Goal: Information Seeking & Learning: Learn about a topic

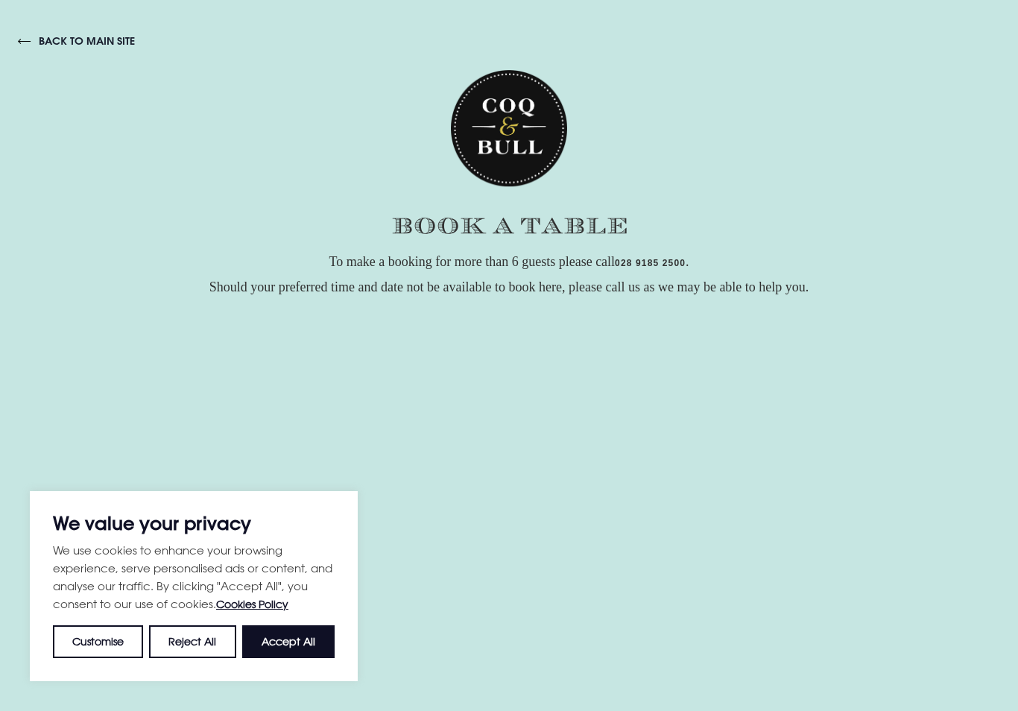
click at [1017, 384] on div "To make a booking for more than 6 guests please call 028 9185 2500 . Should you…" at bounding box center [509, 565] width 1018 height 632
click at [284, 642] on button "Accept All" at bounding box center [288, 641] width 92 height 33
checkbox input "true"
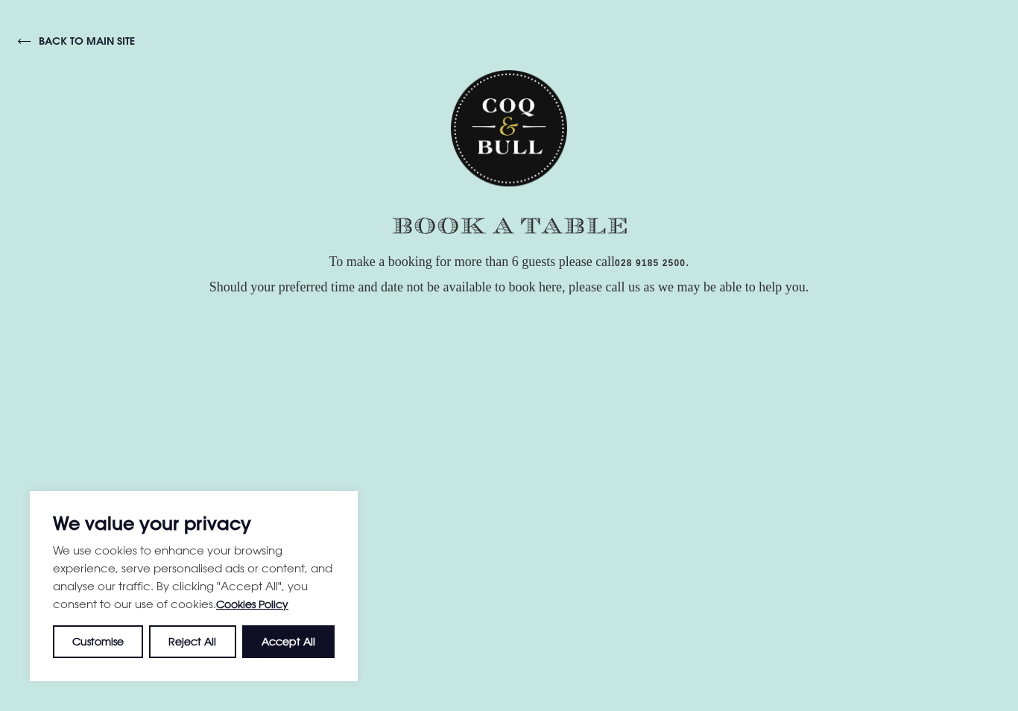
checkbox input "true"
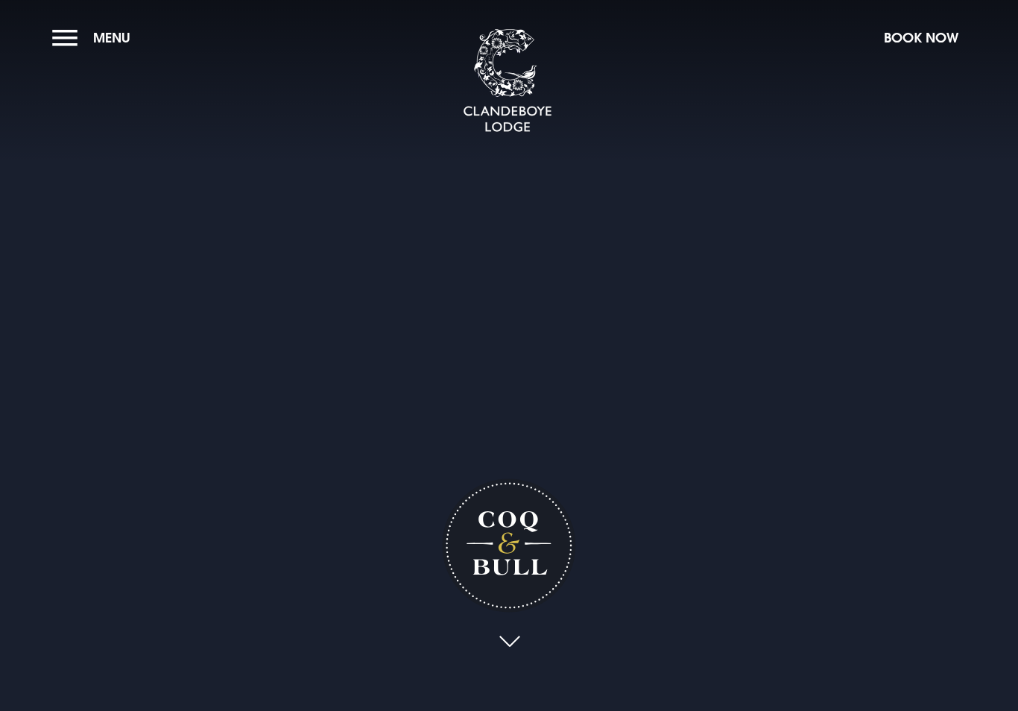
click at [104, 29] on span "Menu" at bounding box center [111, 37] width 37 height 17
click at [72, 39] on button "Menu" at bounding box center [95, 38] width 86 height 32
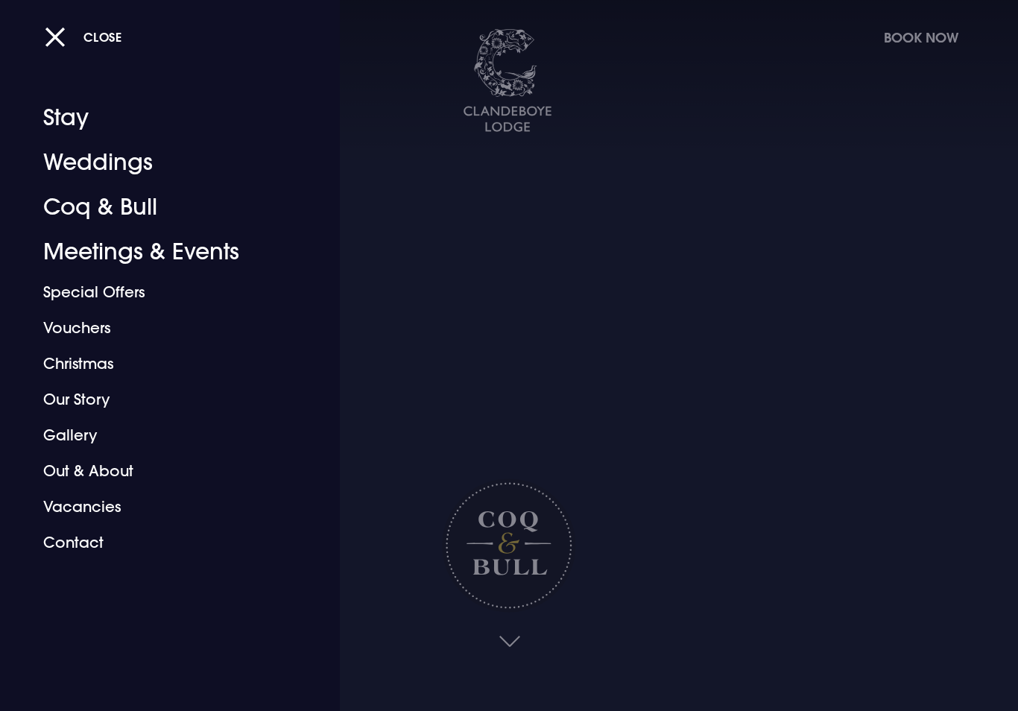
click at [62, 32] on button "Close" at bounding box center [83, 37] width 77 height 31
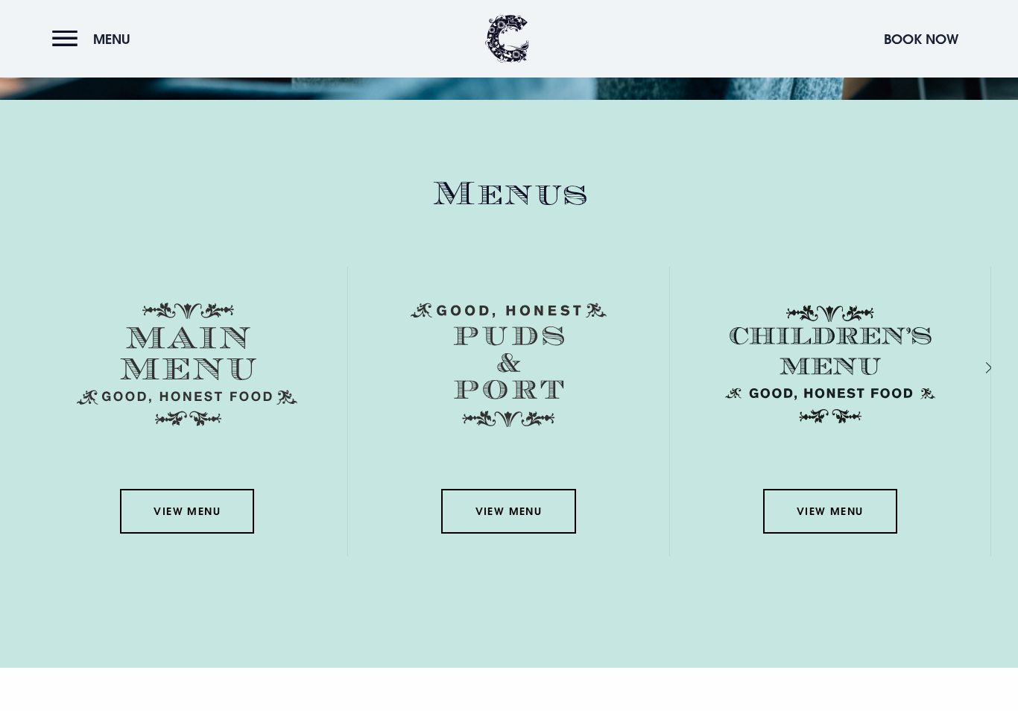
scroll to position [2193, 0]
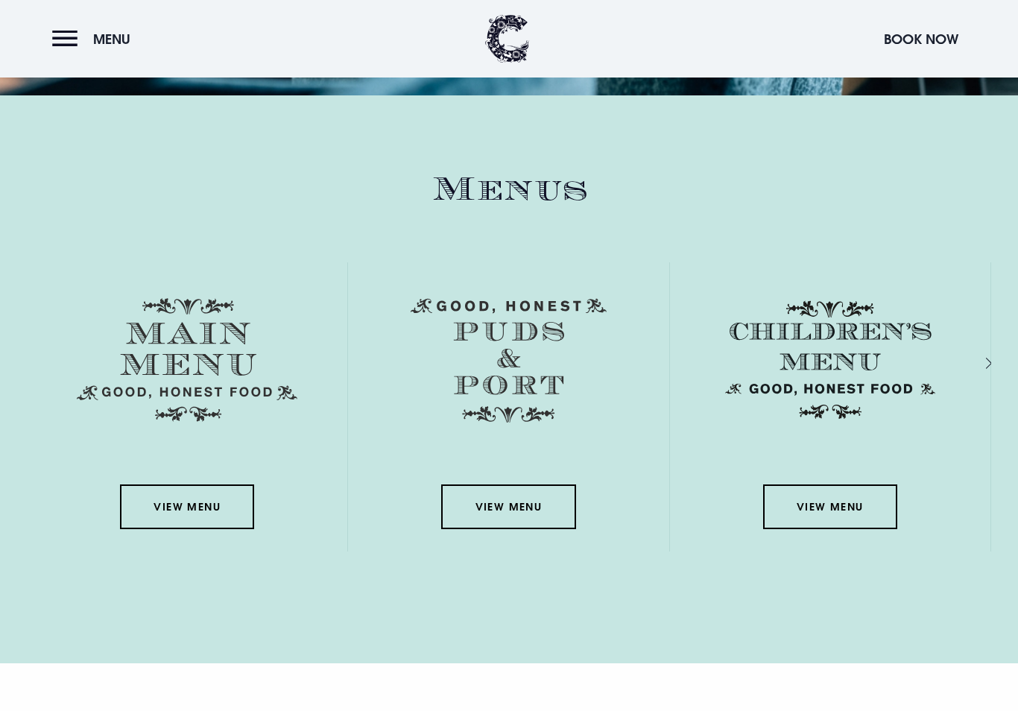
click at [186, 529] on link "View Menu" at bounding box center [187, 507] width 134 height 45
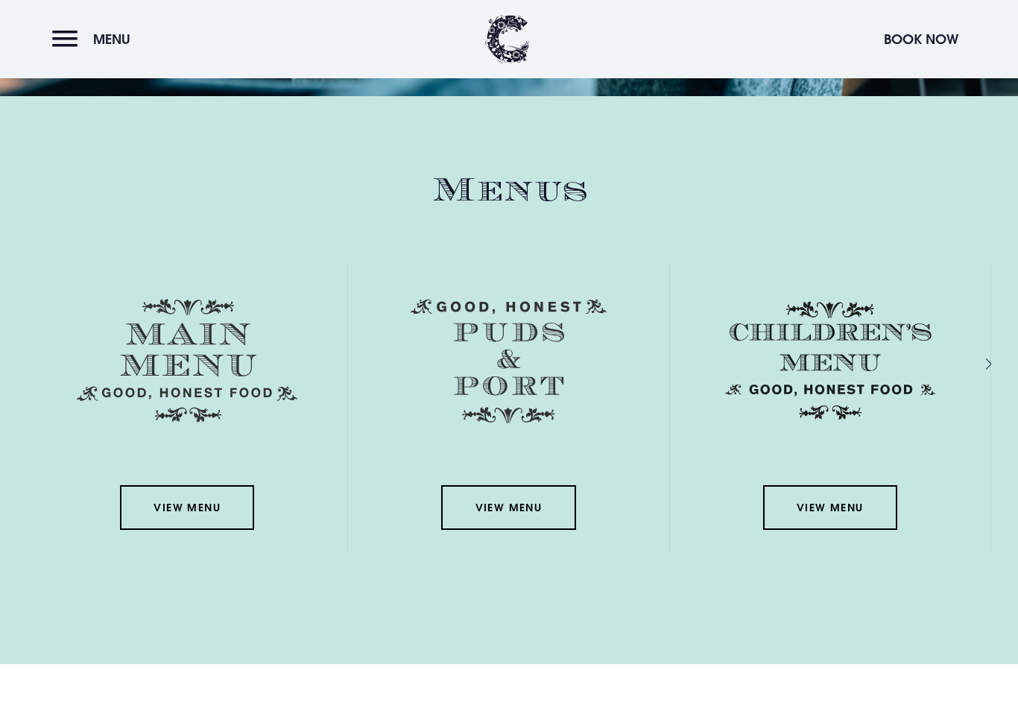
click at [829, 530] on link "View Menu" at bounding box center [830, 507] width 134 height 45
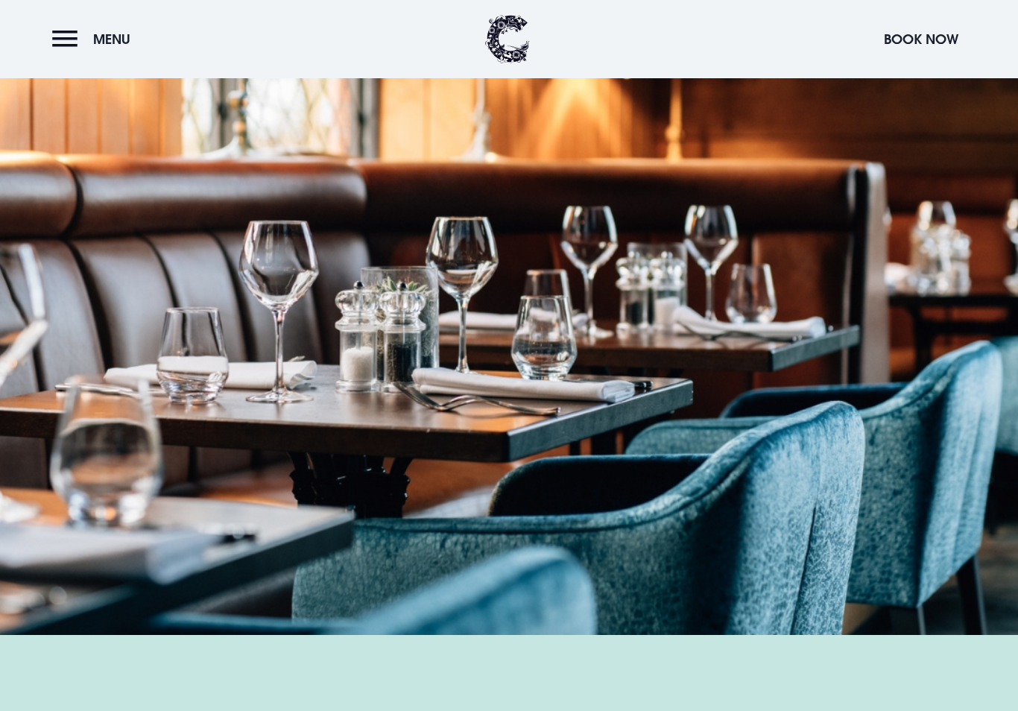
scroll to position [1653, 0]
